Goal: Find specific page/section: Find specific page/section

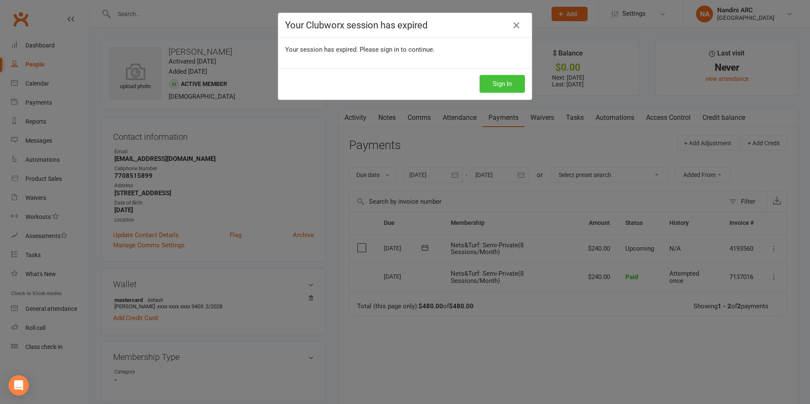
click at [503, 89] on button "Sign In" at bounding box center [501, 84] width 45 height 18
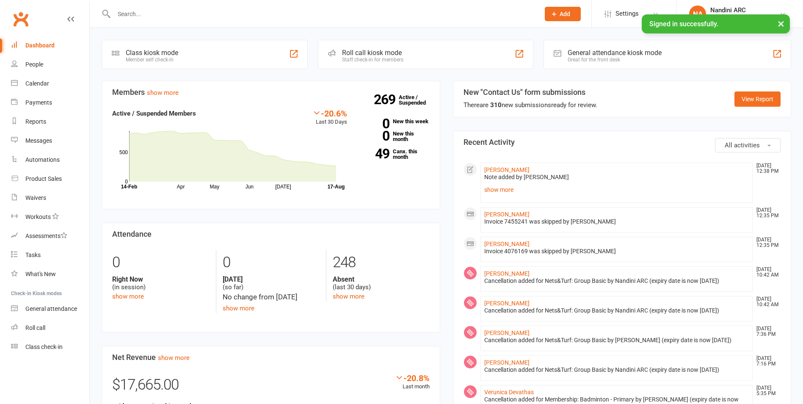
click at [154, 14] on input "text" at bounding box center [322, 14] width 423 height 12
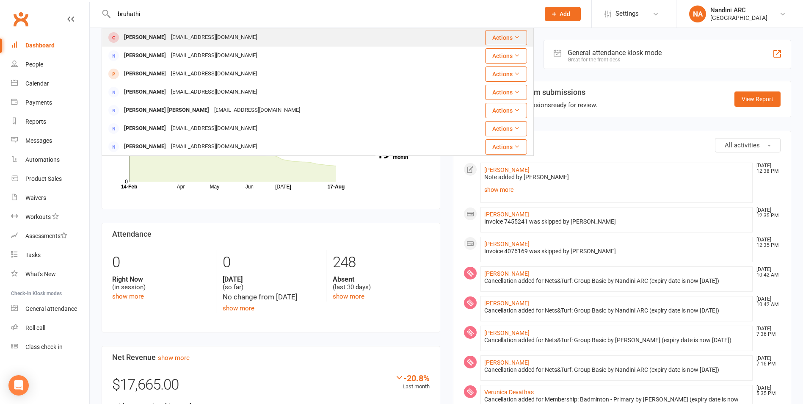
type input "bruhathi"
click at [166, 34] on div "[PERSON_NAME]" at bounding box center [145, 37] width 47 height 12
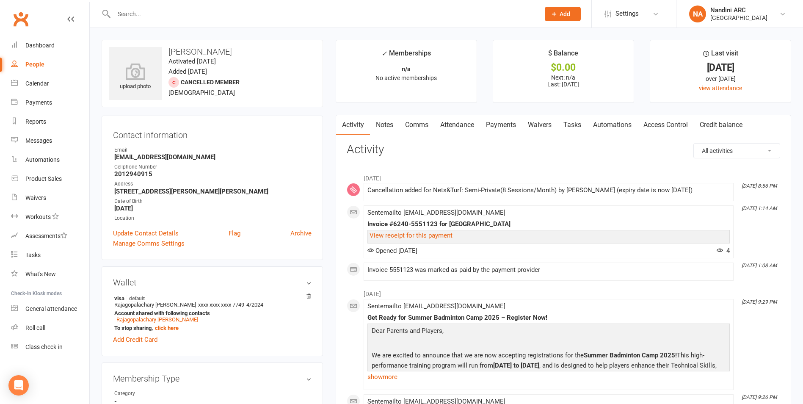
click at [491, 124] on link "Payments" at bounding box center [501, 124] width 42 height 19
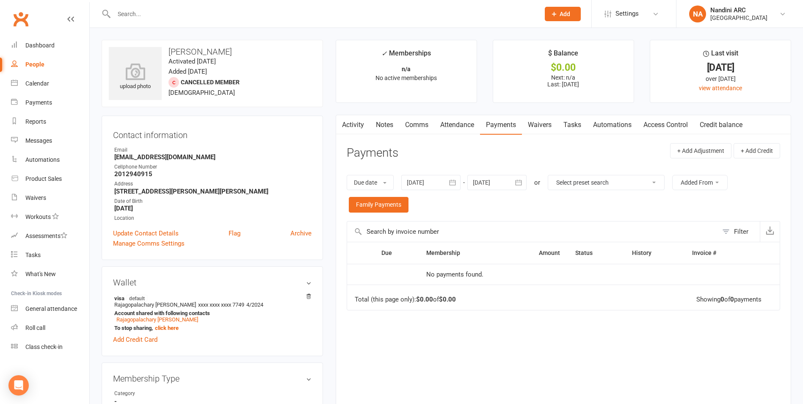
click at [453, 184] on icon "button" at bounding box center [452, 182] width 8 height 8
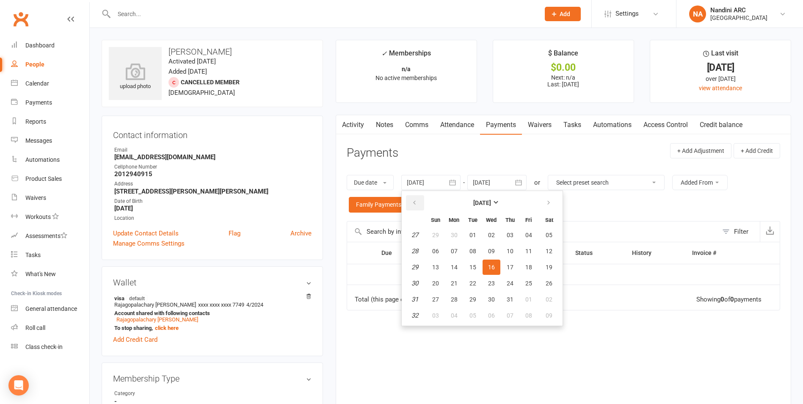
click at [418, 200] on icon "button" at bounding box center [415, 202] width 6 height 7
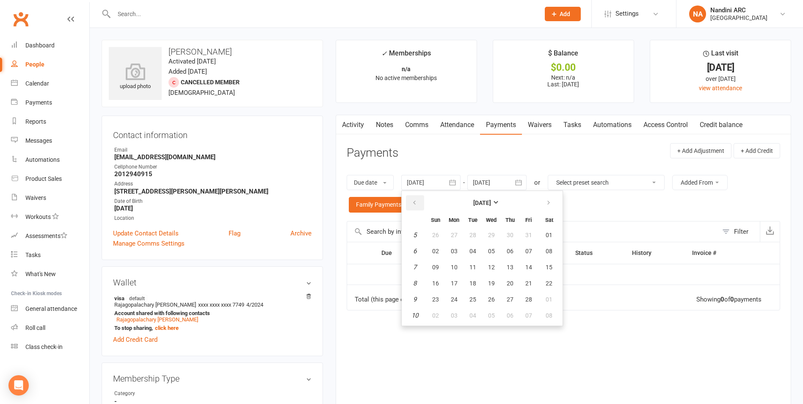
click at [418, 200] on icon "button" at bounding box center [415, 202] width 6 height 7
click at [439, 232] on span "29" at bounding box center [435, 235] width 7 height 7
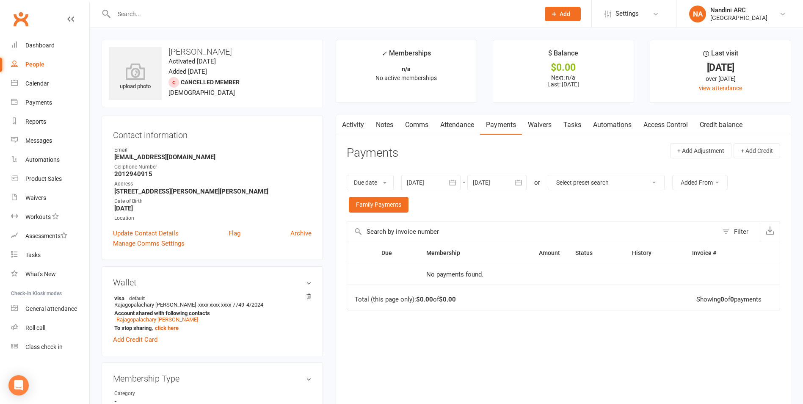
type input "[DATE]"
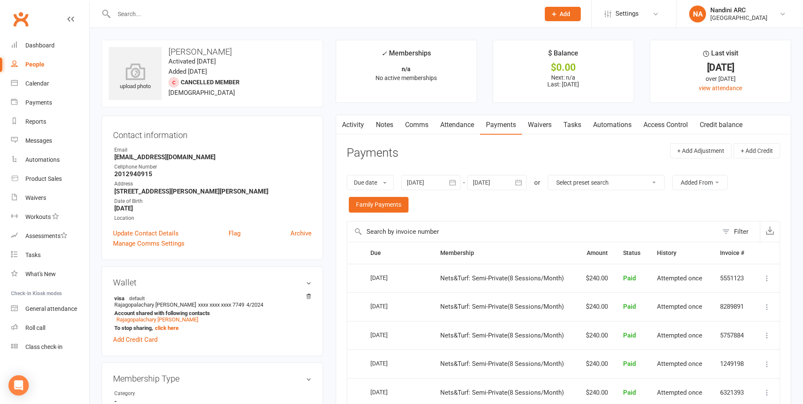
click at [525, 184] on button "button" at bounding box center [519, 182] width 15 height 15
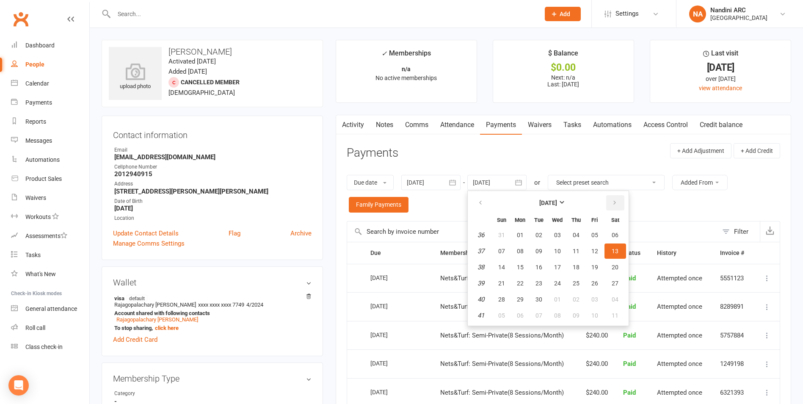
click at [618, 198] on button "button" at bounding box center [615, 202] width 18 height 15
click at [619, 234] on span "04" at bounding box center [615, 235] width 7 height 7
type input "[DATE]"
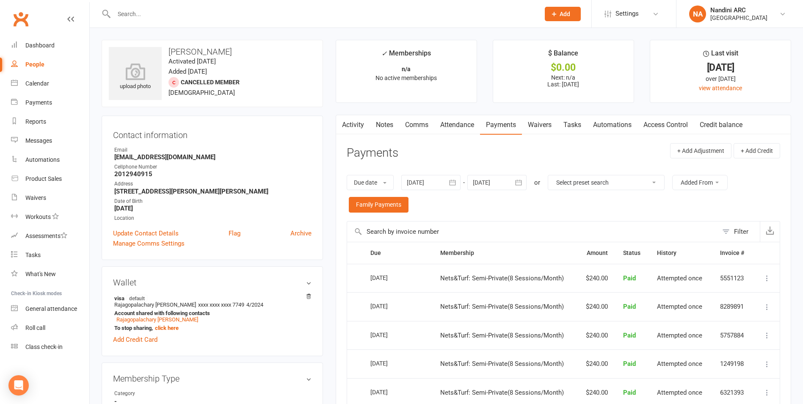
click at [170, 24] on div at bounding box center [318, 14] width 432 height 28
click at [175, 8] on input "text" at bounding box center [322, 14] width 423 height 12
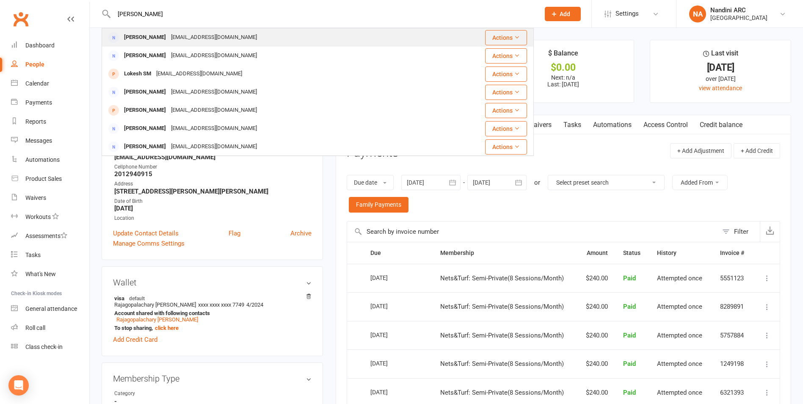
type input "[PERSON_NAME]"
click at [160, 41] on div "[PERSON_NAME]" at bounding box center [145, 37] width 47 height 12
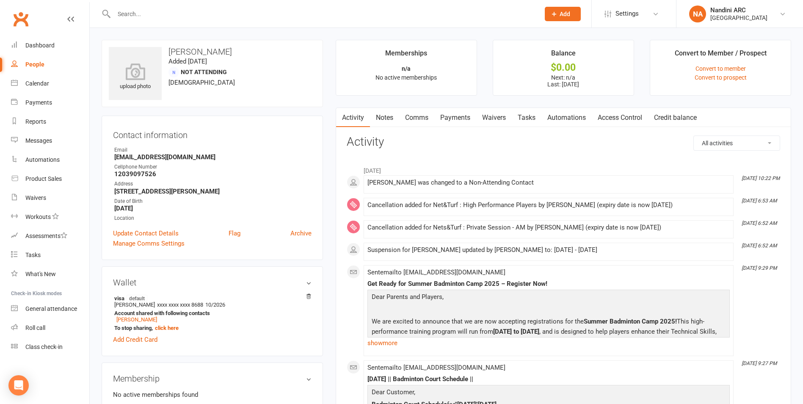
click at [467, 119] on link "Payments" at bounding box center [455, 117] width 42 height 19
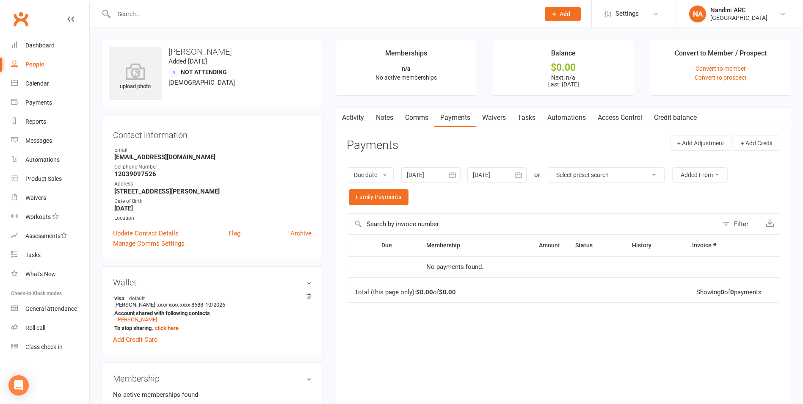
click at [428, 175] on div at bounding box center [430, 174] width 59 height 15
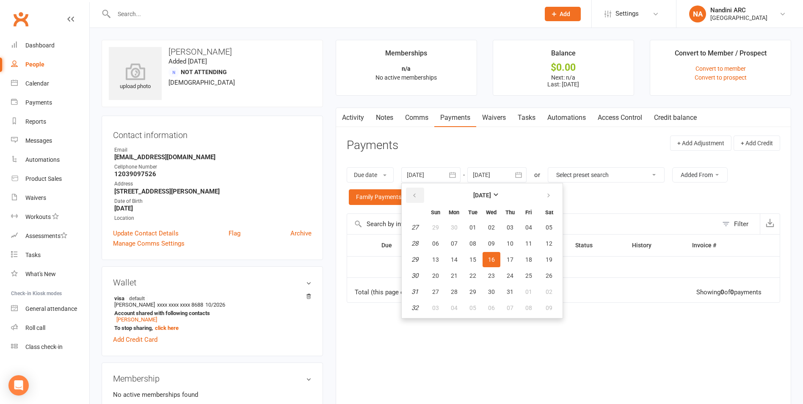
click at [418, 195] on icon "button" at bounding box center [415, 195] width 6 height 7
click at [416, 194] on icon "button" at bounding box center [415, 195] width 6 height 7
click at [546, 230] on button "01" at bounding box center [550, 227] width 22 height 15
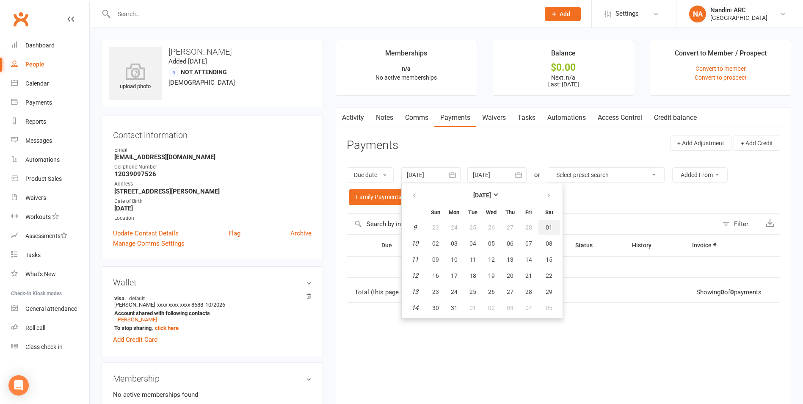
type input "[DATE]"
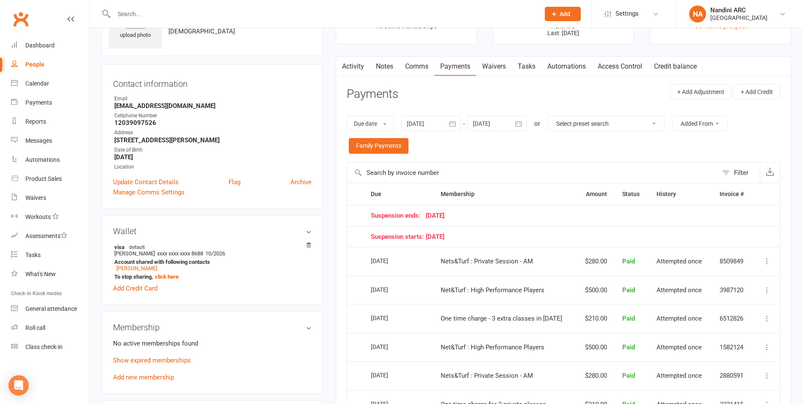
scroll to position [42, 0]
